Goal: Find specific page/section: Find specific page/section

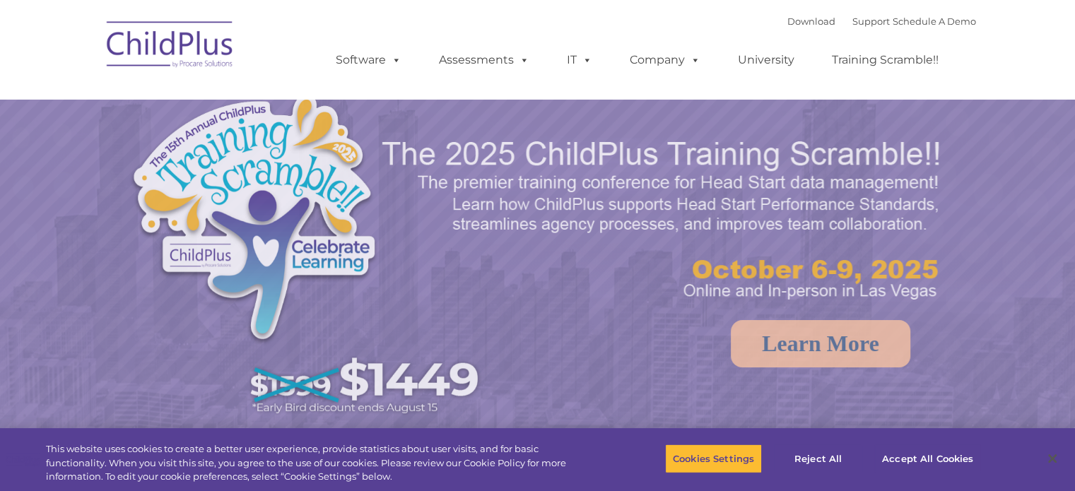
select select "MEDIUM"
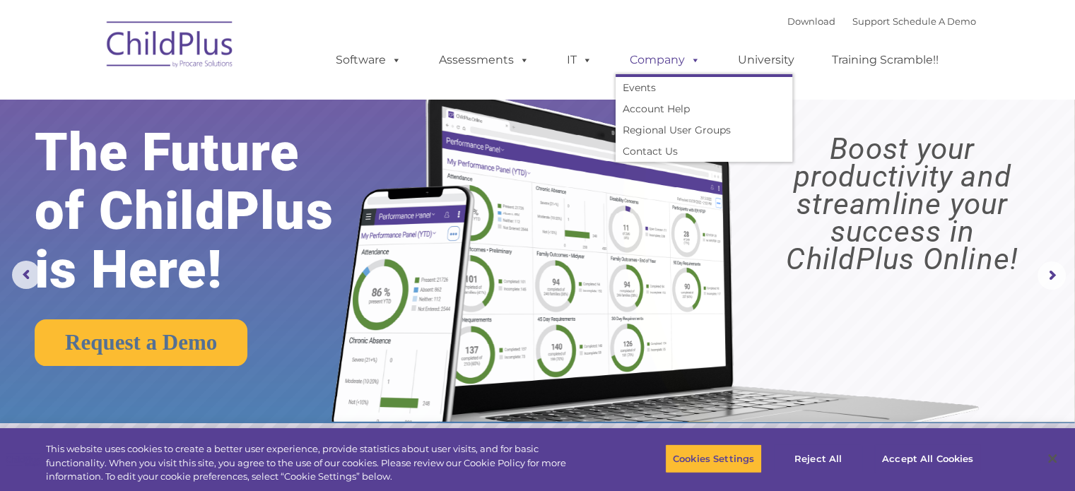
click at [660, 65] on link "Company" at bounding box center [665, 60] width 99 height 28
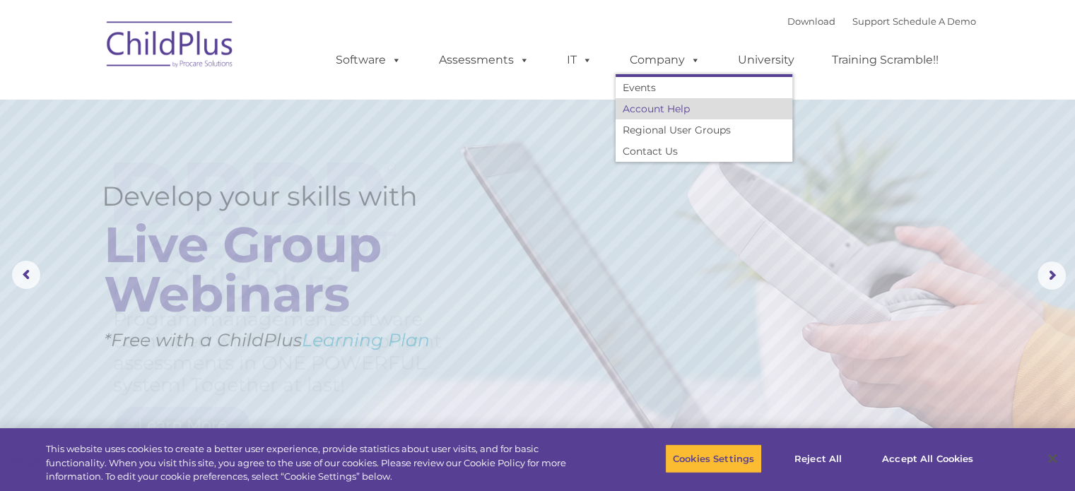
click at [667, 115] on link "Account Help" at bounding box center [704, 108] width 177 height 21
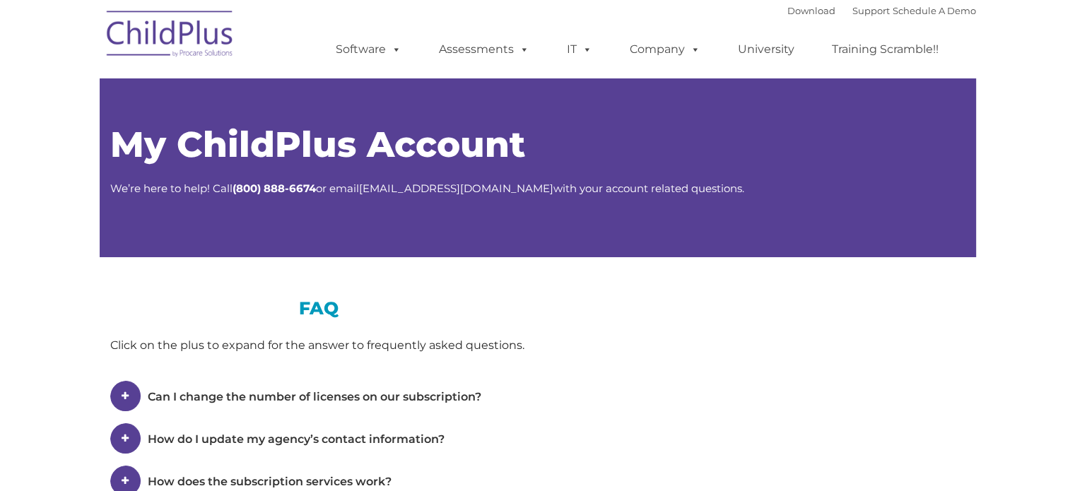
type input ""
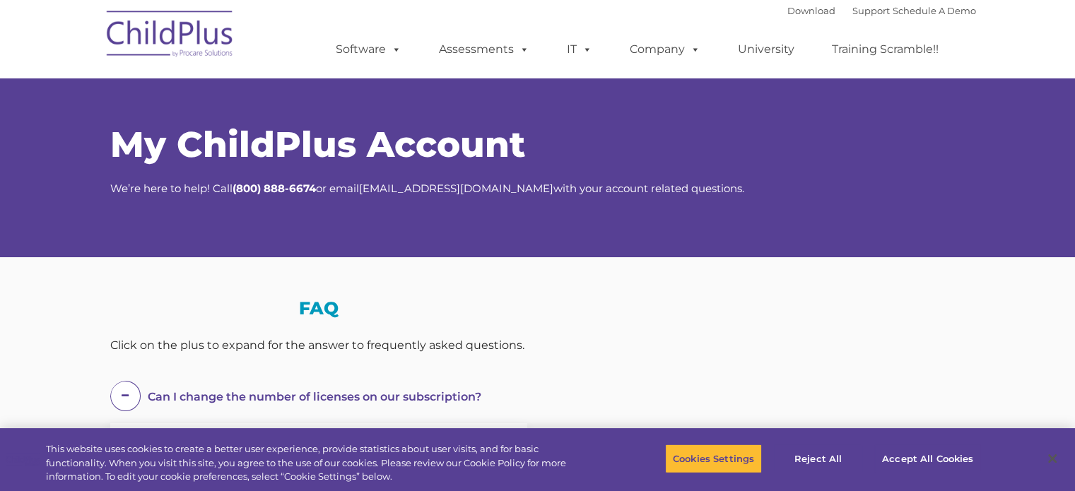
select select "MEDIUM"
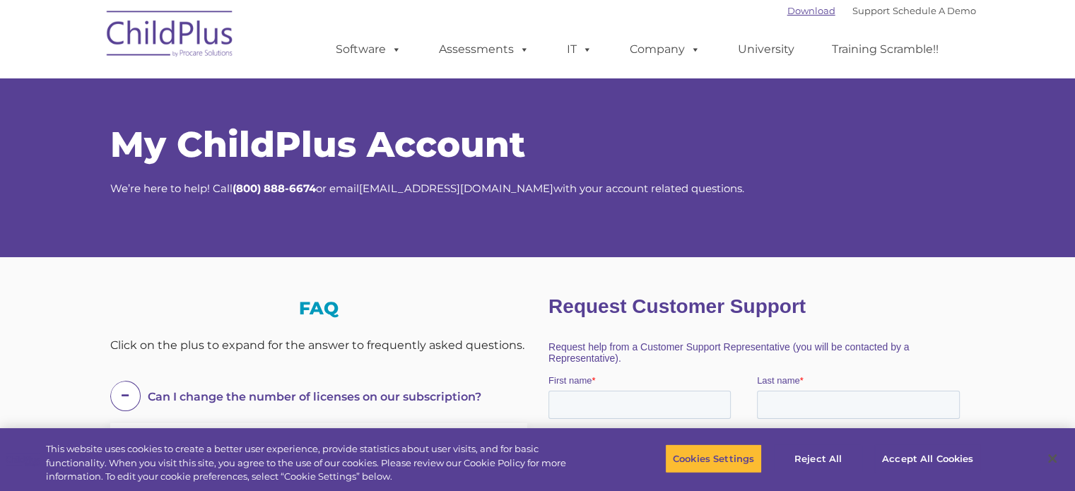
click at [788, 15] on link "Download" at bounding box center [811, 10] width 48 height 11
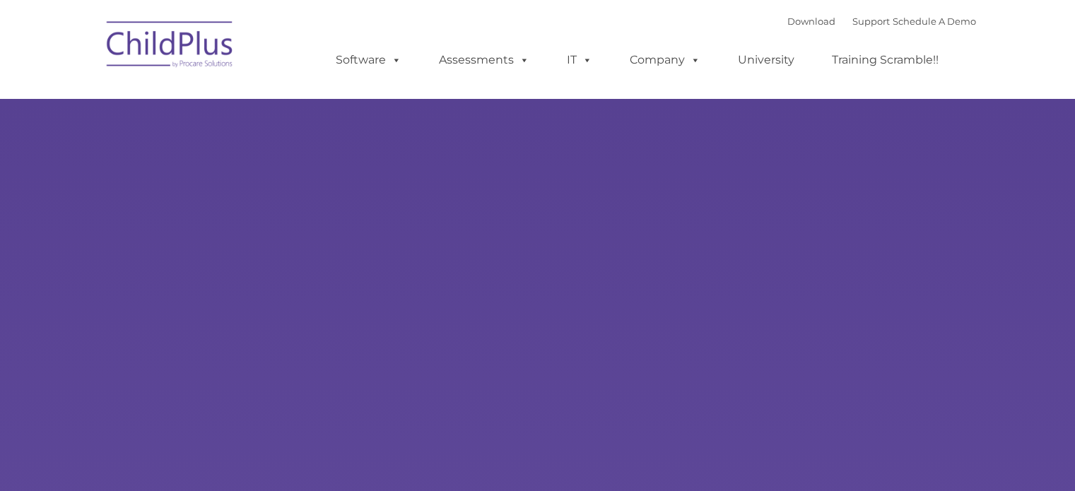
type input ""
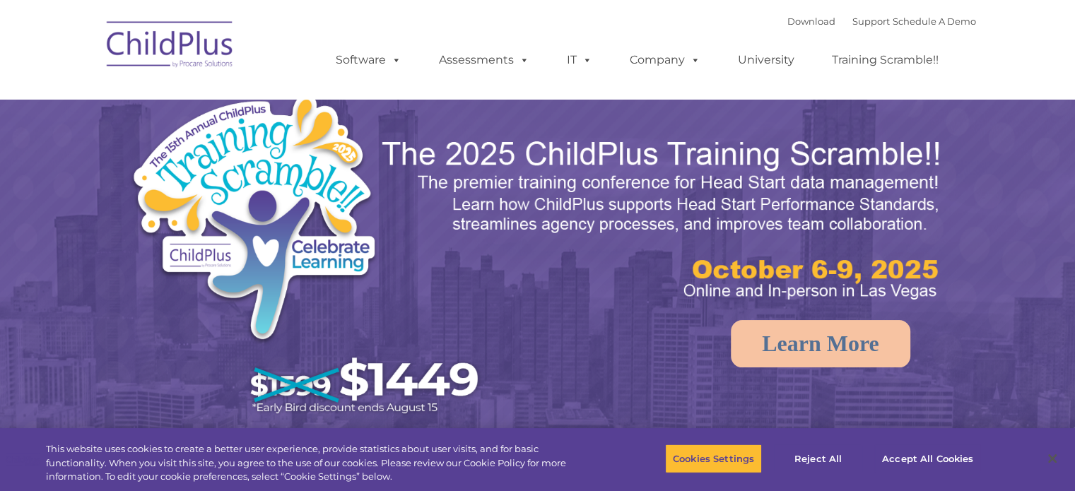
select select "MEDIUM"
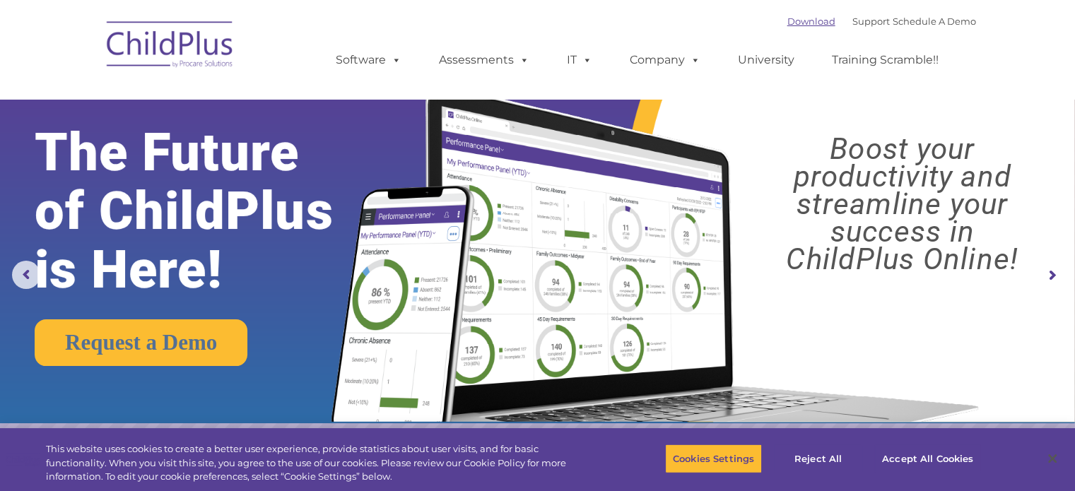
click at [787, 22] on link "Download" at bounding box center [811, 21] width 48 height 11
